Goal: Communication & Community: Participate in discussion

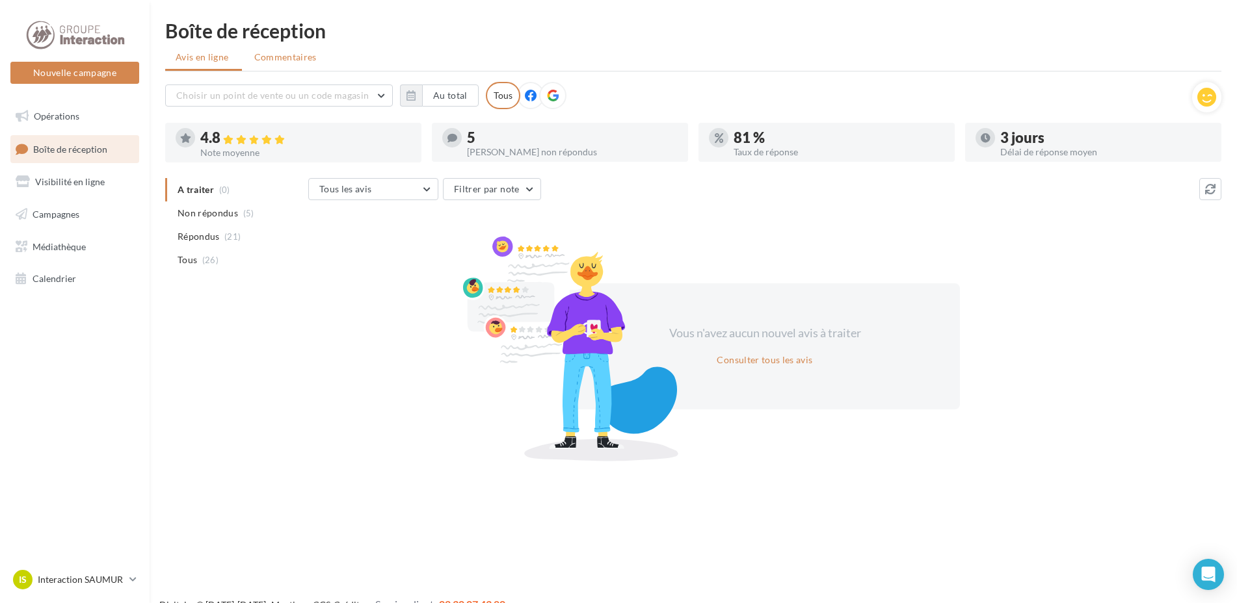
click at [280, 59] on span "Commentaires" at bounding box center [285, 57] width 62 height 13
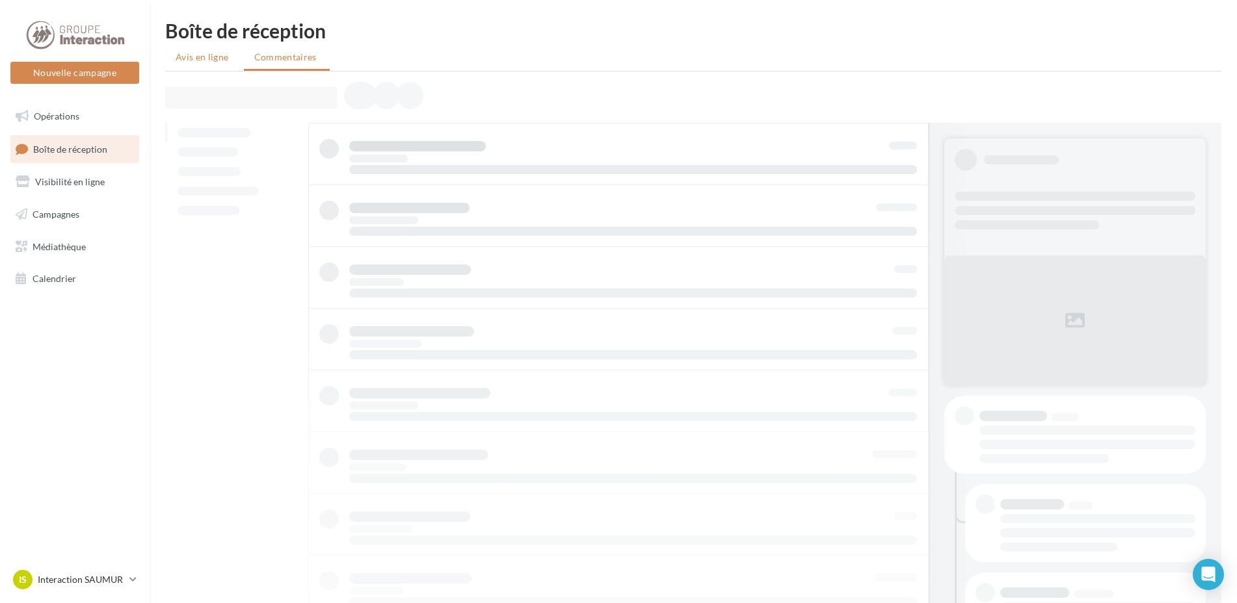
click at [211, 57] on span "Avis en ligne" at bounding box center [202, 57] width 53 height 13
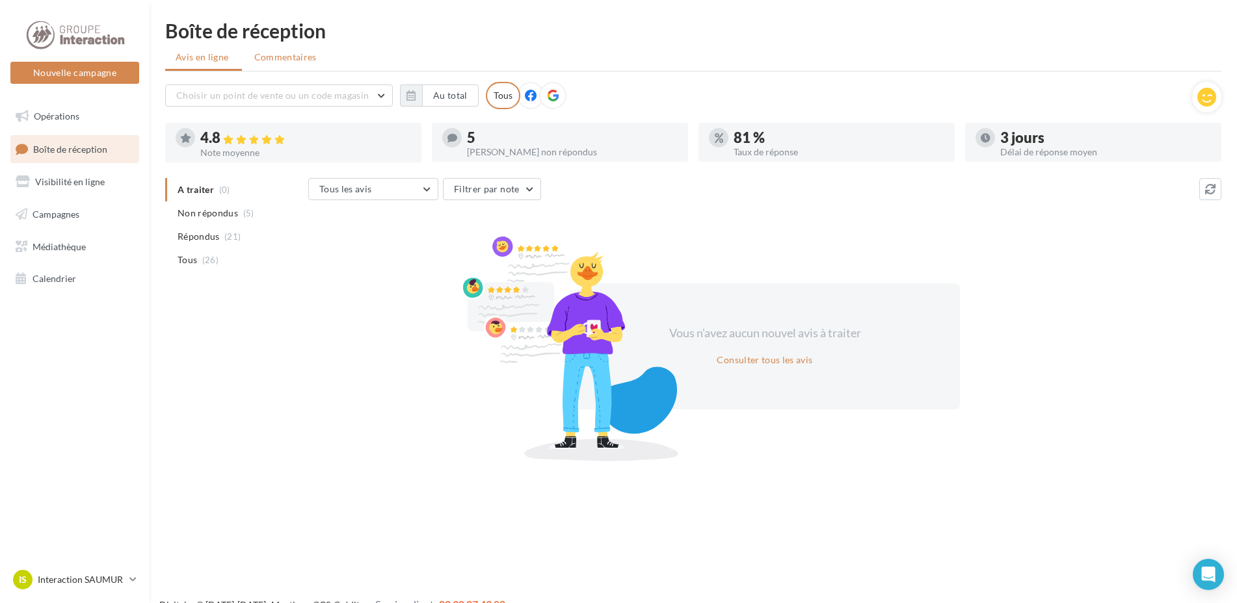
click at [294, 65] on li "Commentaires" at bounding box center [287, 57] width 86 height 23
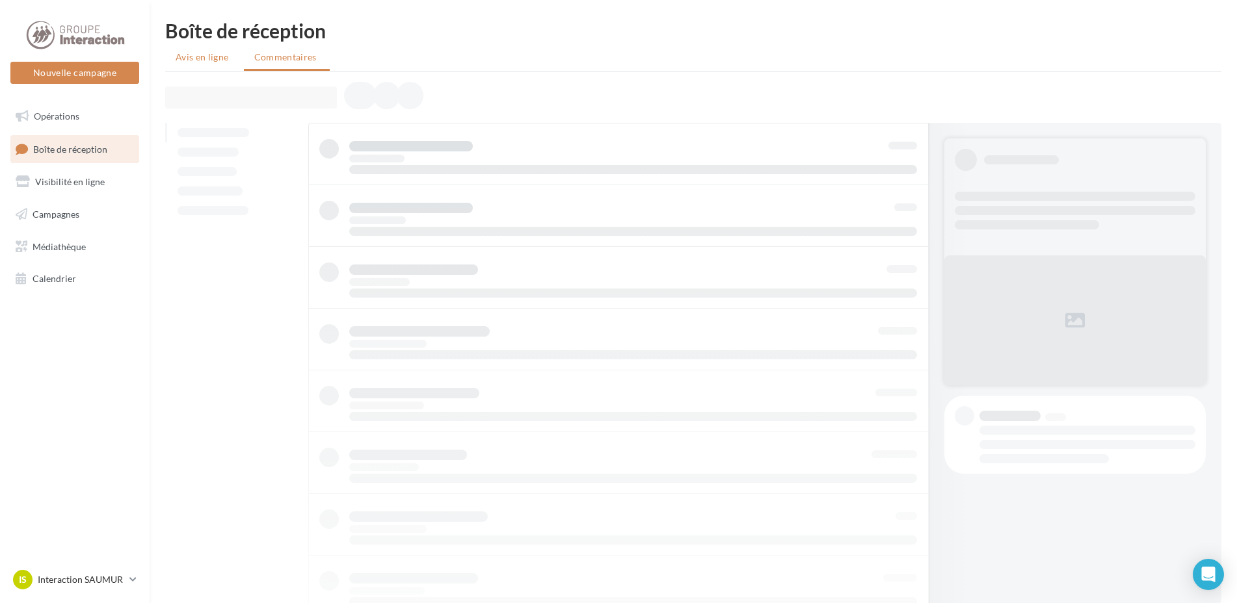
click at [212, 64] on li "Avis en ligne" at bounding box center [203, 57] width 77 height 23
